Goal: Check status: Check status

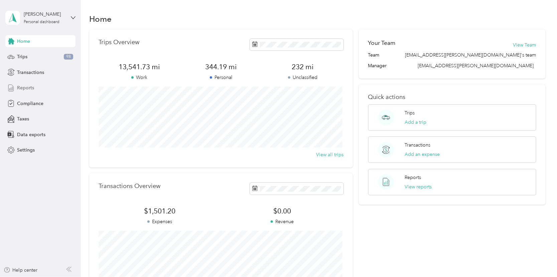
click at [24, 88] on span "Reports" at bounding box center [25, 87] width 17 height 7
